Goal: Information Seeking & Learning: Learn about a topic

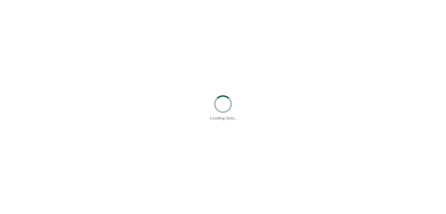
click at [266, 36] on div "Loading data..." at bounding box center [223, 107] width 446 height 214
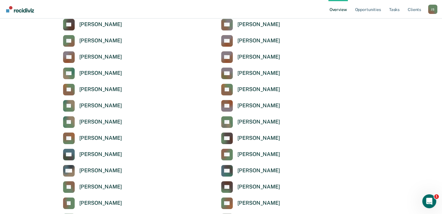
scroll to position [54, 0]
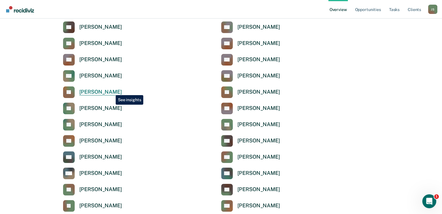
click at [111, 91] on div "[PERSON_NAME]" at bounding box center [100, 92] width 43 height 7
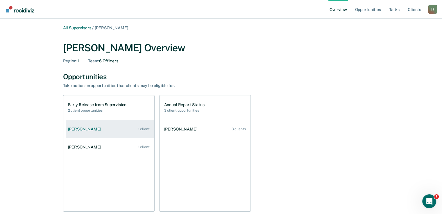
click at [112, 129] on link "[PERSON_NAME] 1 client" at bounding box center [110, 129] width 89 height 17
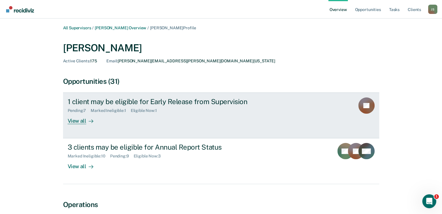
click at [213, 115] on div "1 client may be eligible for Early Release from Supervision Pending : 7 Marked …" at bounding box center [177, 111] width 218 height 27
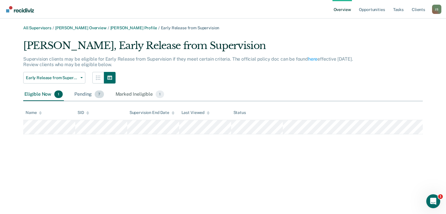
click at [84, 95] on div "Pending 7" at bounding box center [89, 94] width 32 height 13
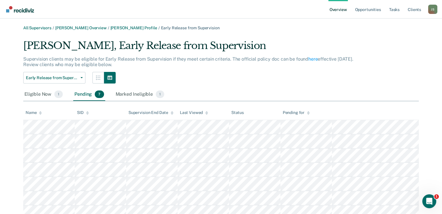
scroll to position [24, 0]
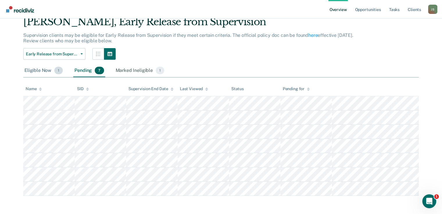
click at [31, 70] on div "Eligible Now 1" at bounding box center [43, 70] width 41 height 13
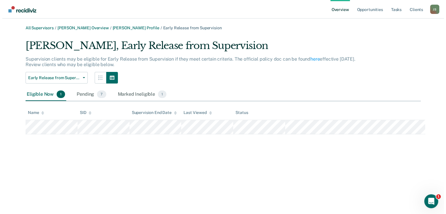
scroll to position [0, 0]
